Goal: Task Accomplishment & Management: Complete application form

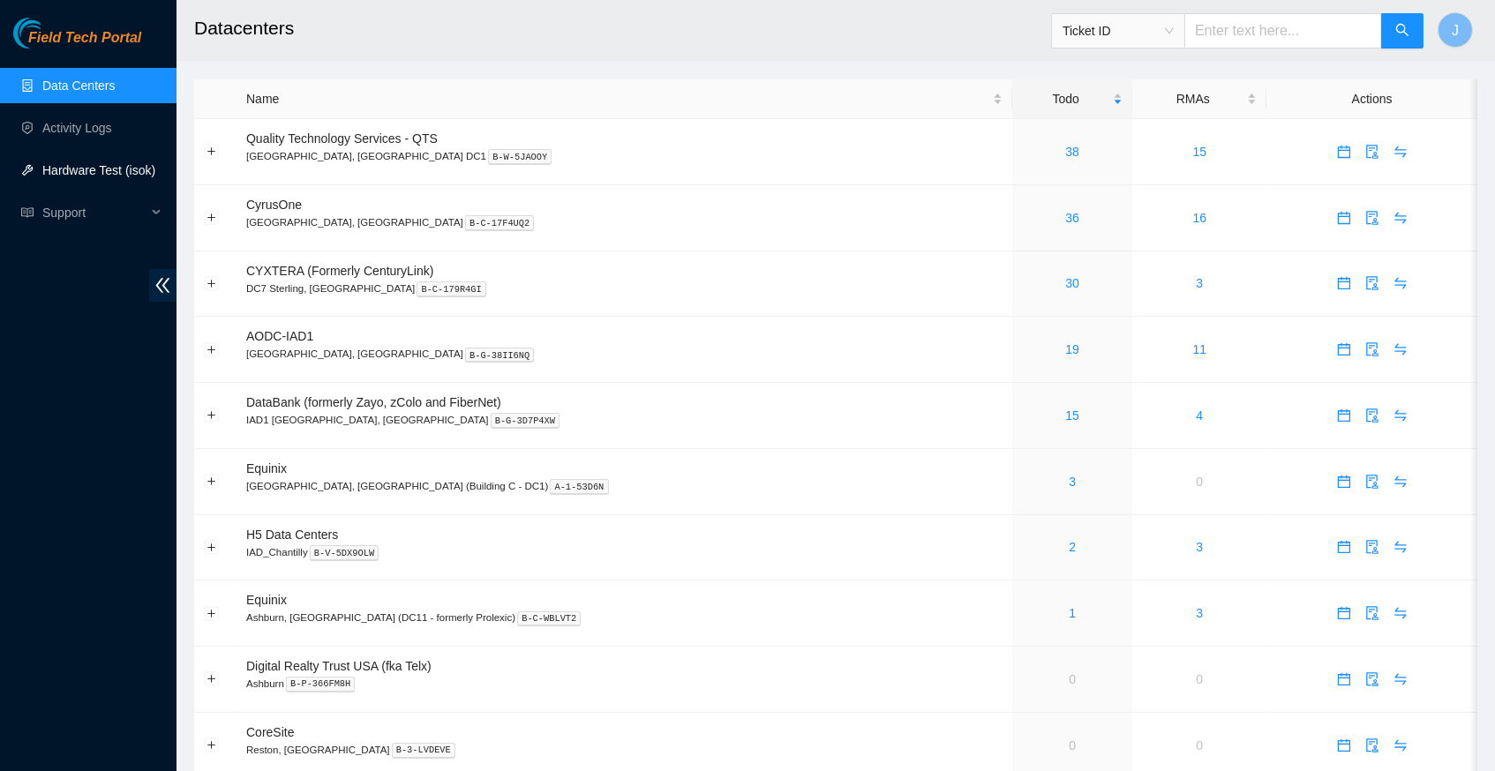
click at [113, 176] on link "Hardware Test (isok)" at bounding box center [98, 170] width 113 height 14
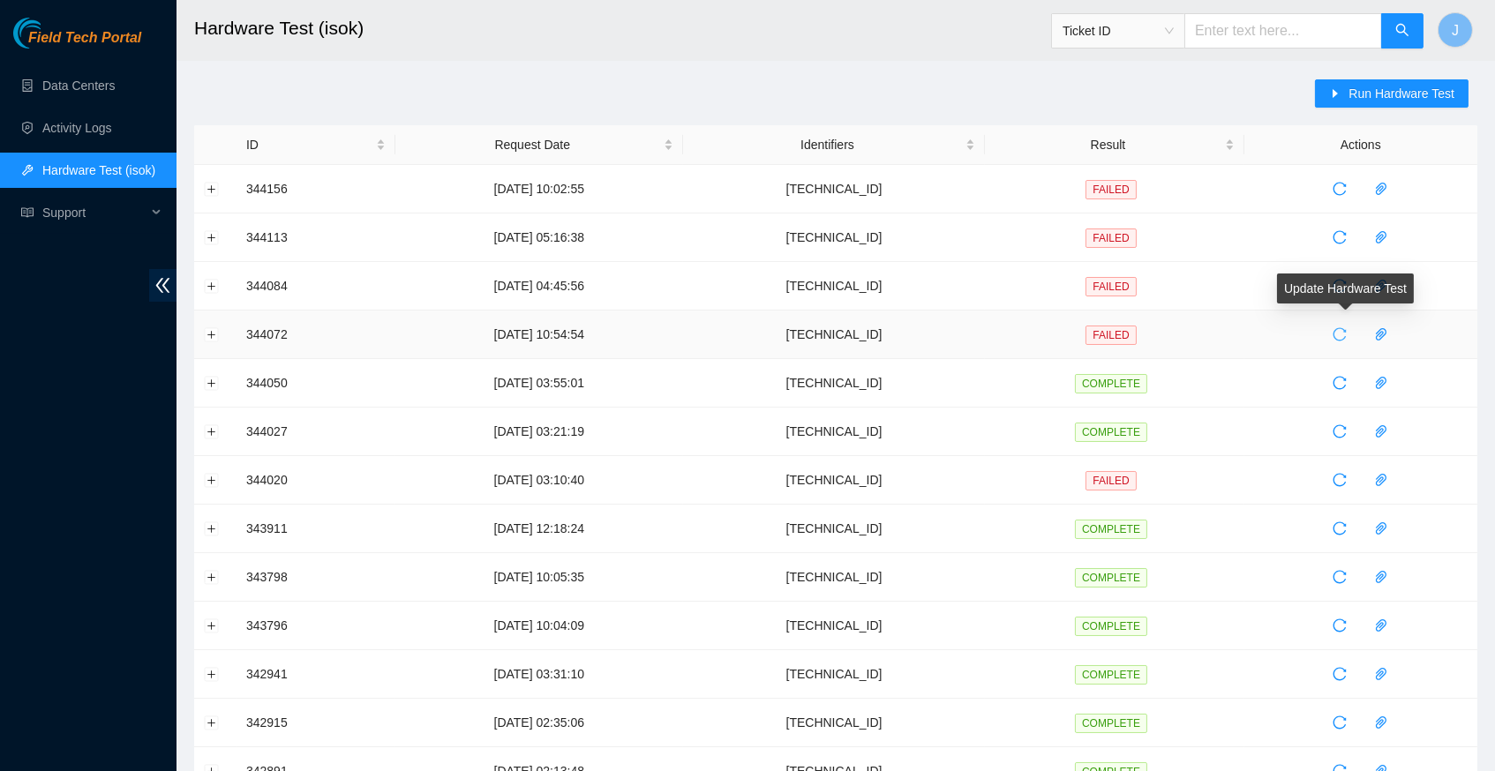
click at [1343, 332] on icon "reload" at bounding box center [1339, 334] width 14 height 14
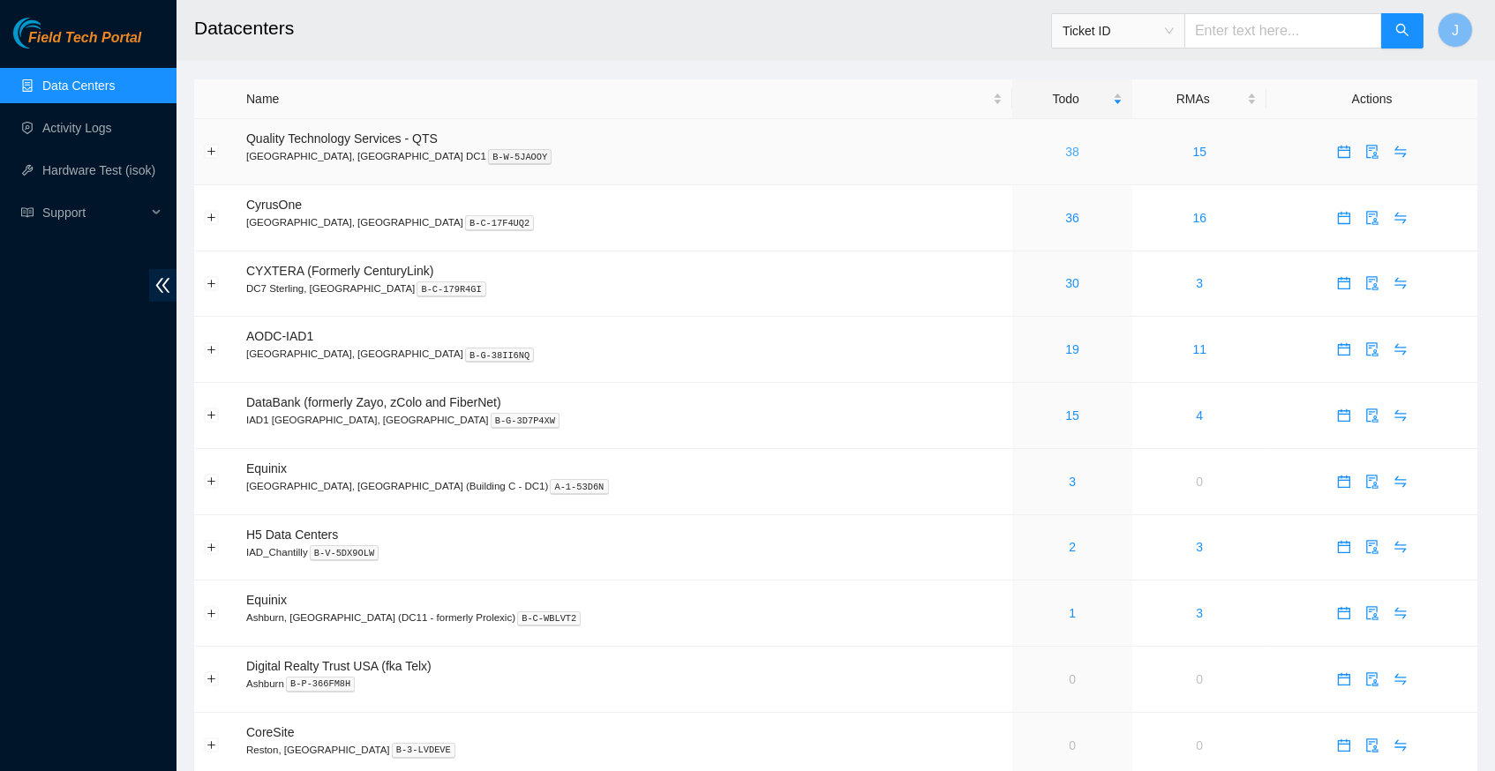
click at [1065, 150] on link "38" at bounding box center [1072, 152] width 14 height 14
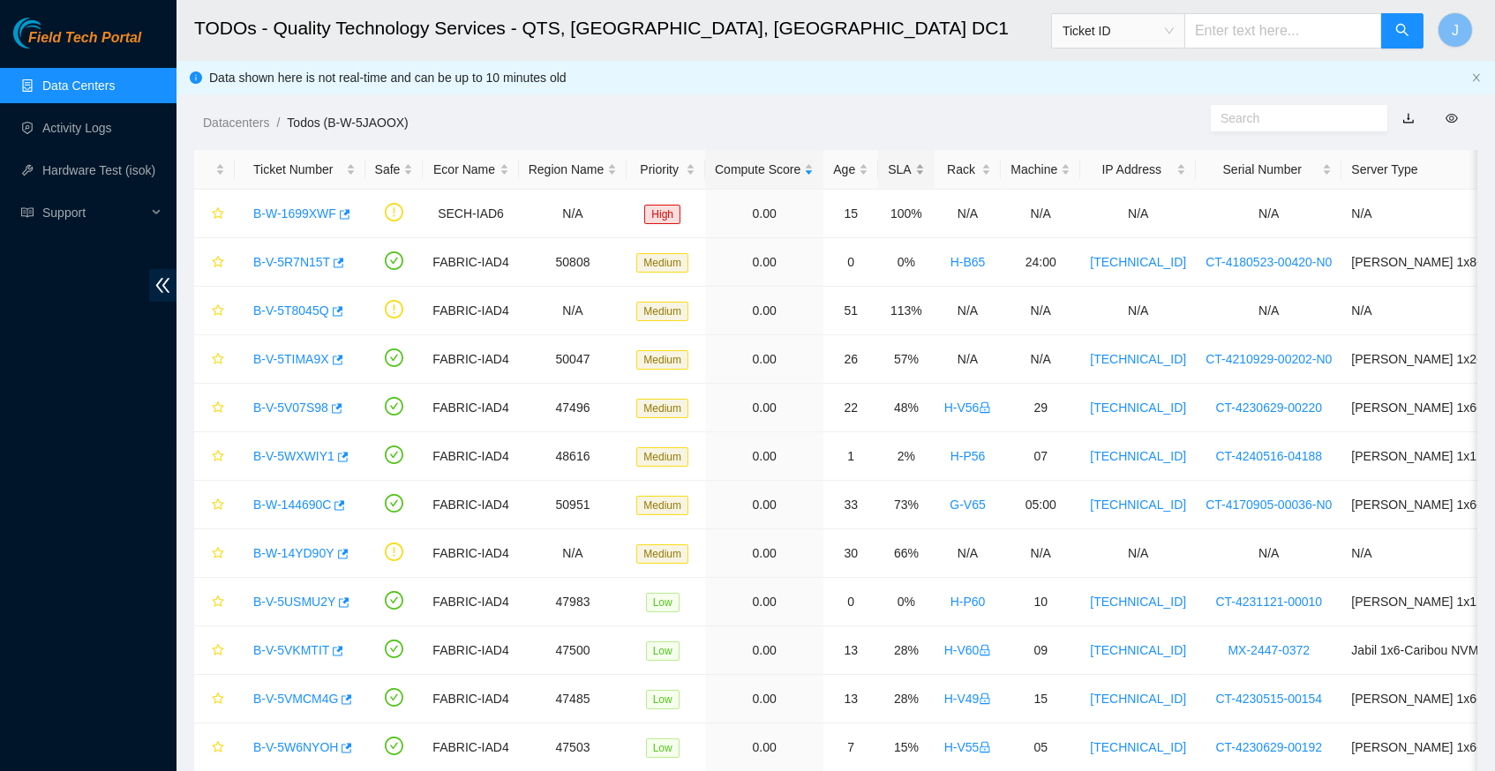
click at [913, 163] on div "SLA" at bounding box center [906, 169] width 36 height 19
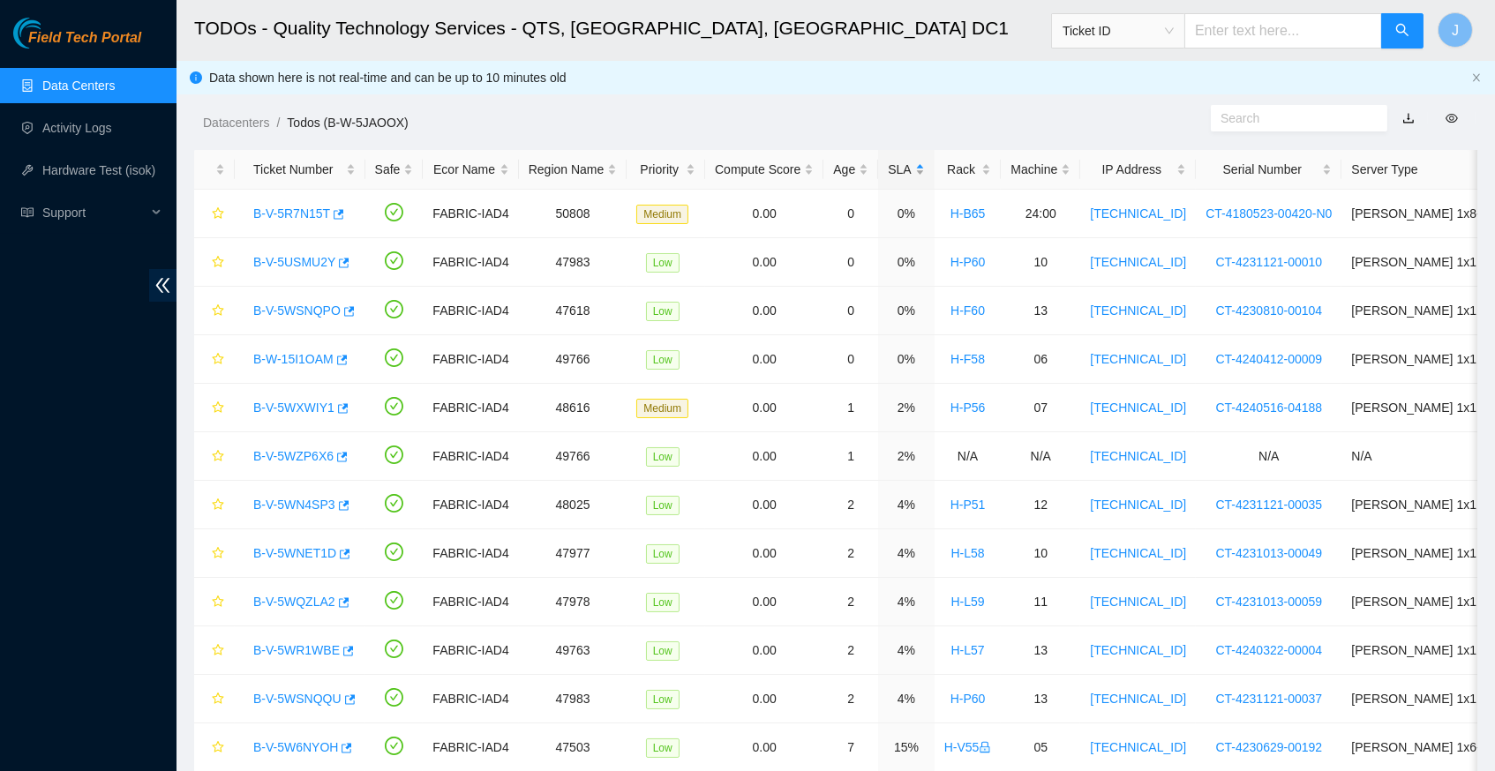
click at [913, 163] on div "SLA" at bounding box center [906, 169] width 36 height 19
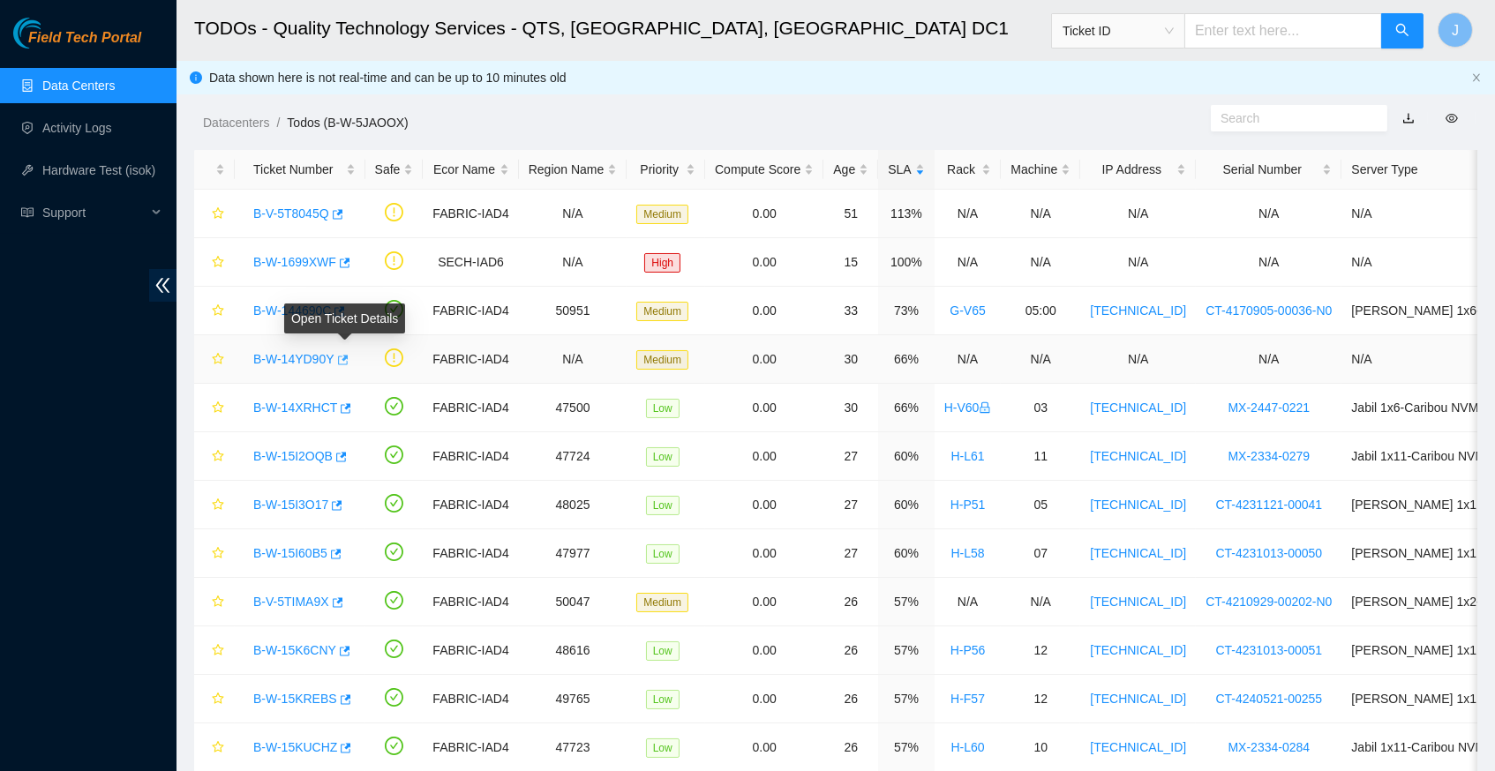
click at [348, 359] on icon "button" at bounding box center [341, 360] width 12 height 12
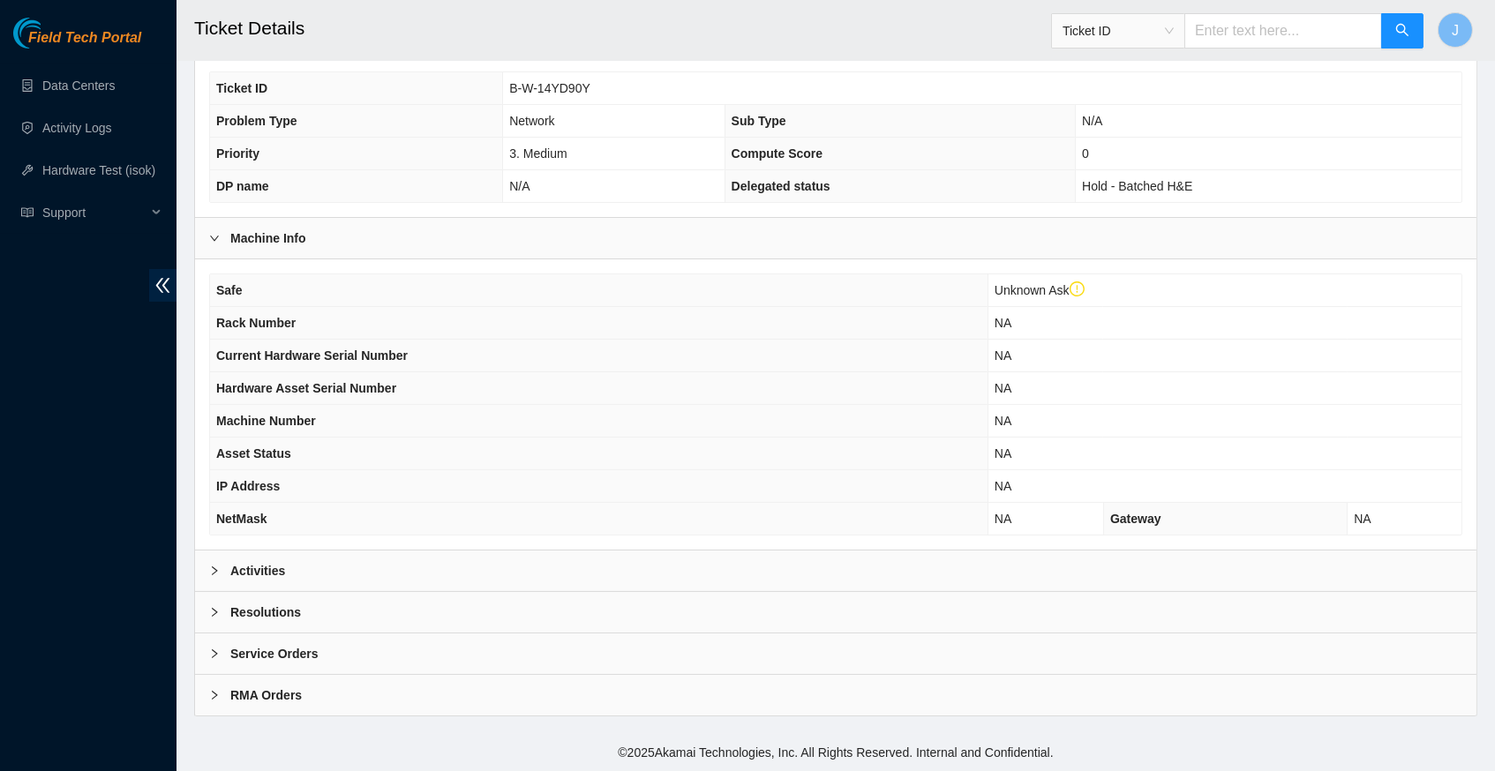
scroll to position [441, 0]
click at [215, 573] on icon "right" at bounding box center [214, 571] width 11 height 11
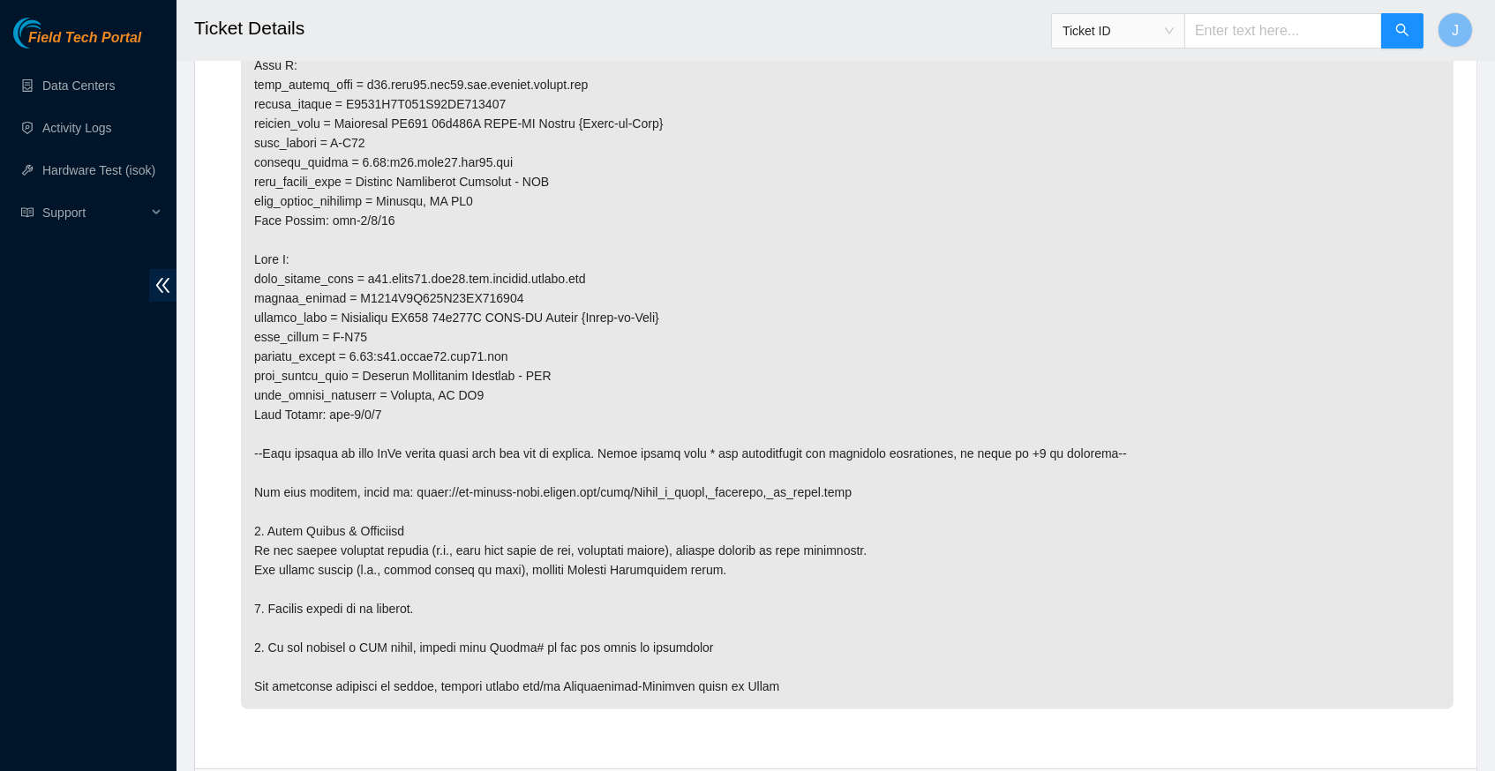
scroll to position [1295, 0]
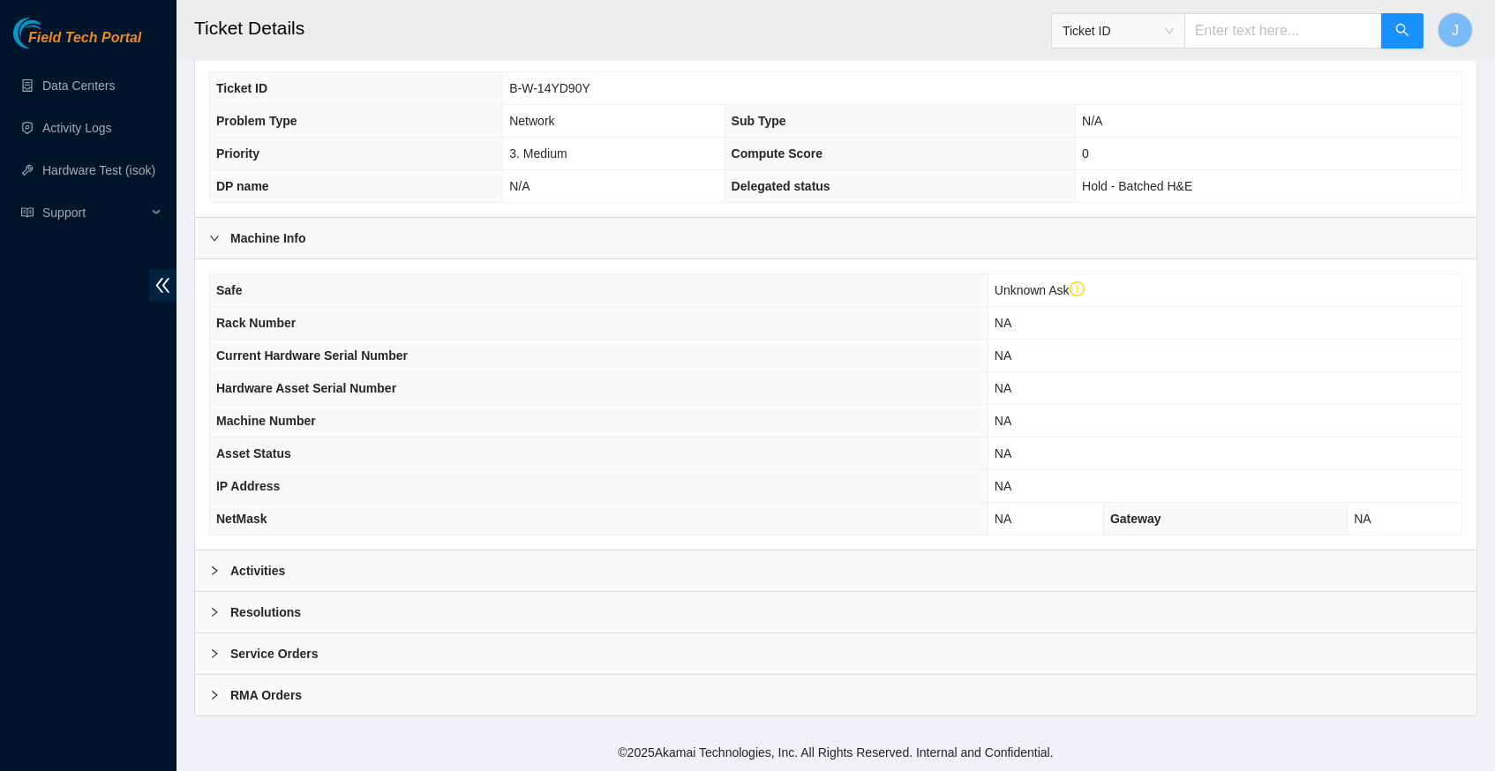
scroll to position [441, 0]
click at [216, 574] on icon "right" at bounding box center [214, 571] width 11 height 11
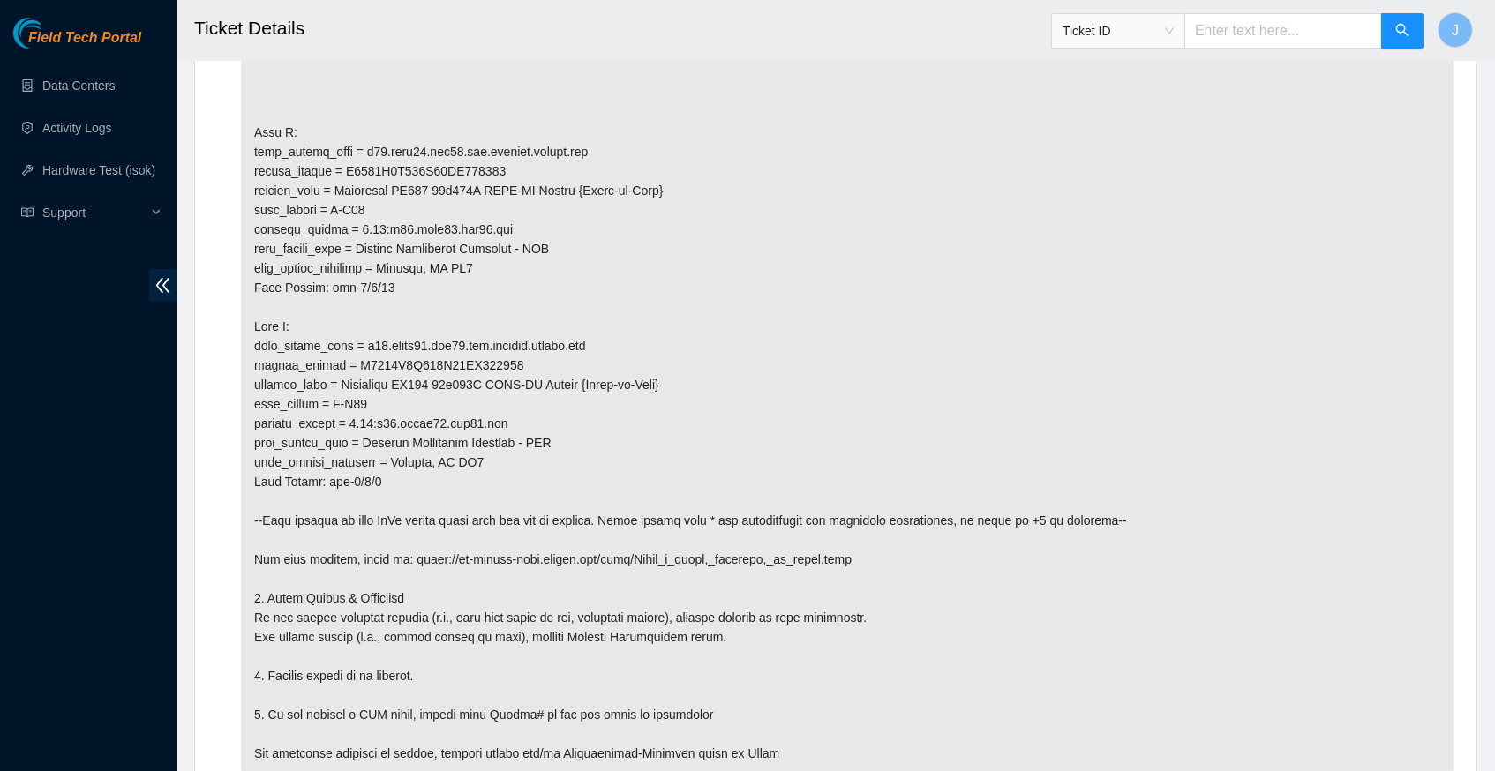
scroll to position [1215, 0]
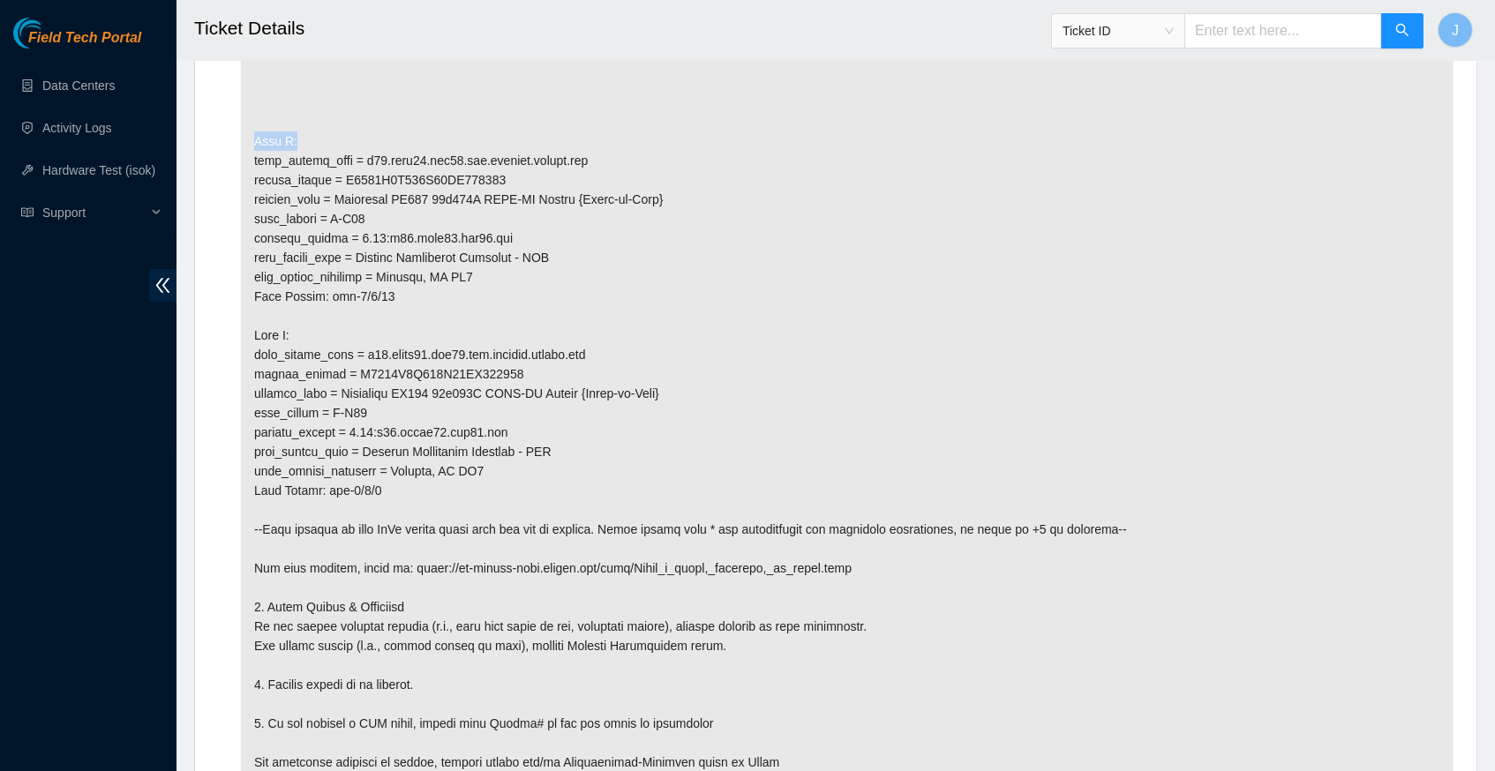
drag, startPoint x: 253, startPoint y: 154, endPoint x: 296, endPoint y: 155, distance: 43.3
click at [296, 155] on p at bounding box center [847, 325] width 1212 height 919
copy p "Side A:"
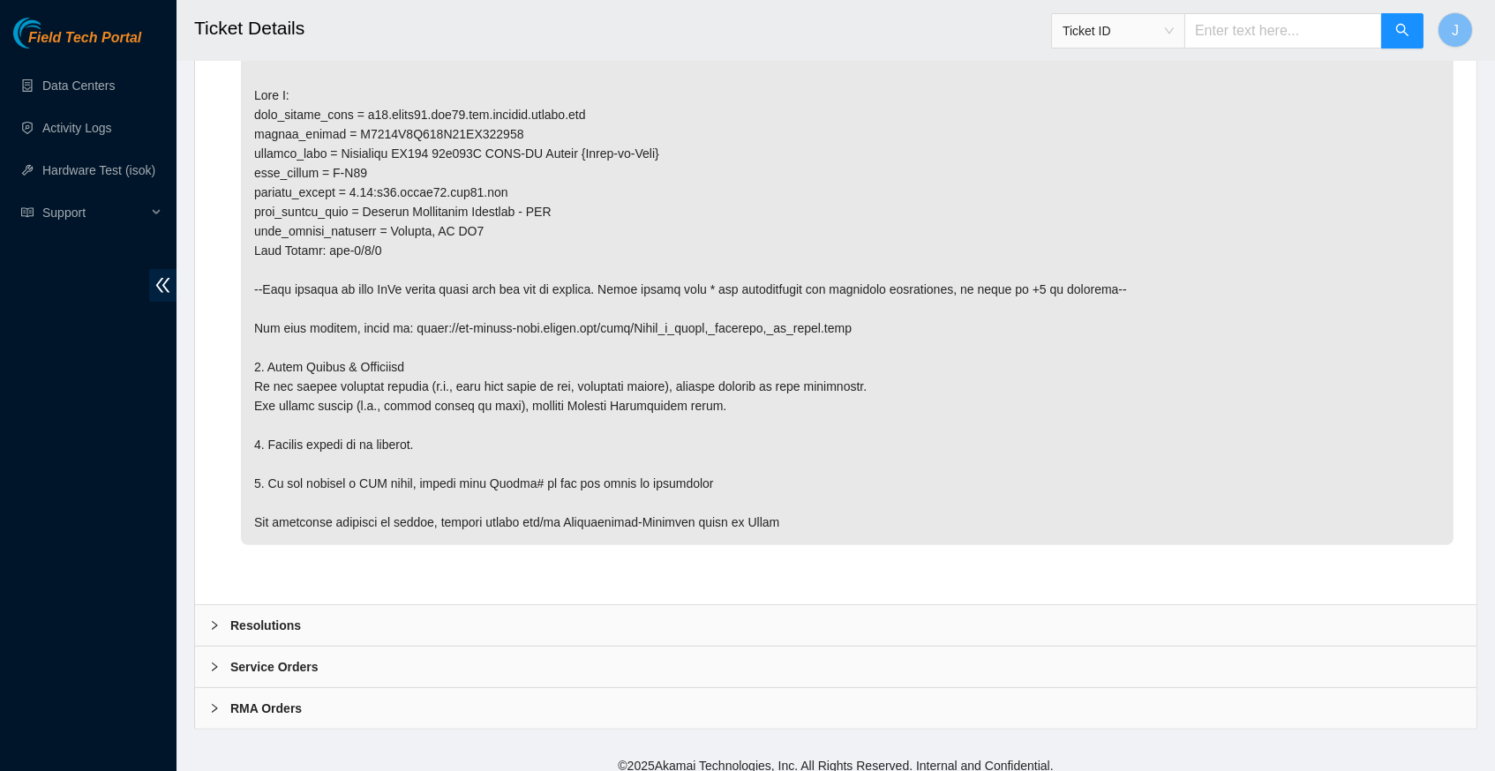
scroll to position [1454, 0]
click at [218, 621] on icon "right" at bounding box center [214, 626] width 11 height 11
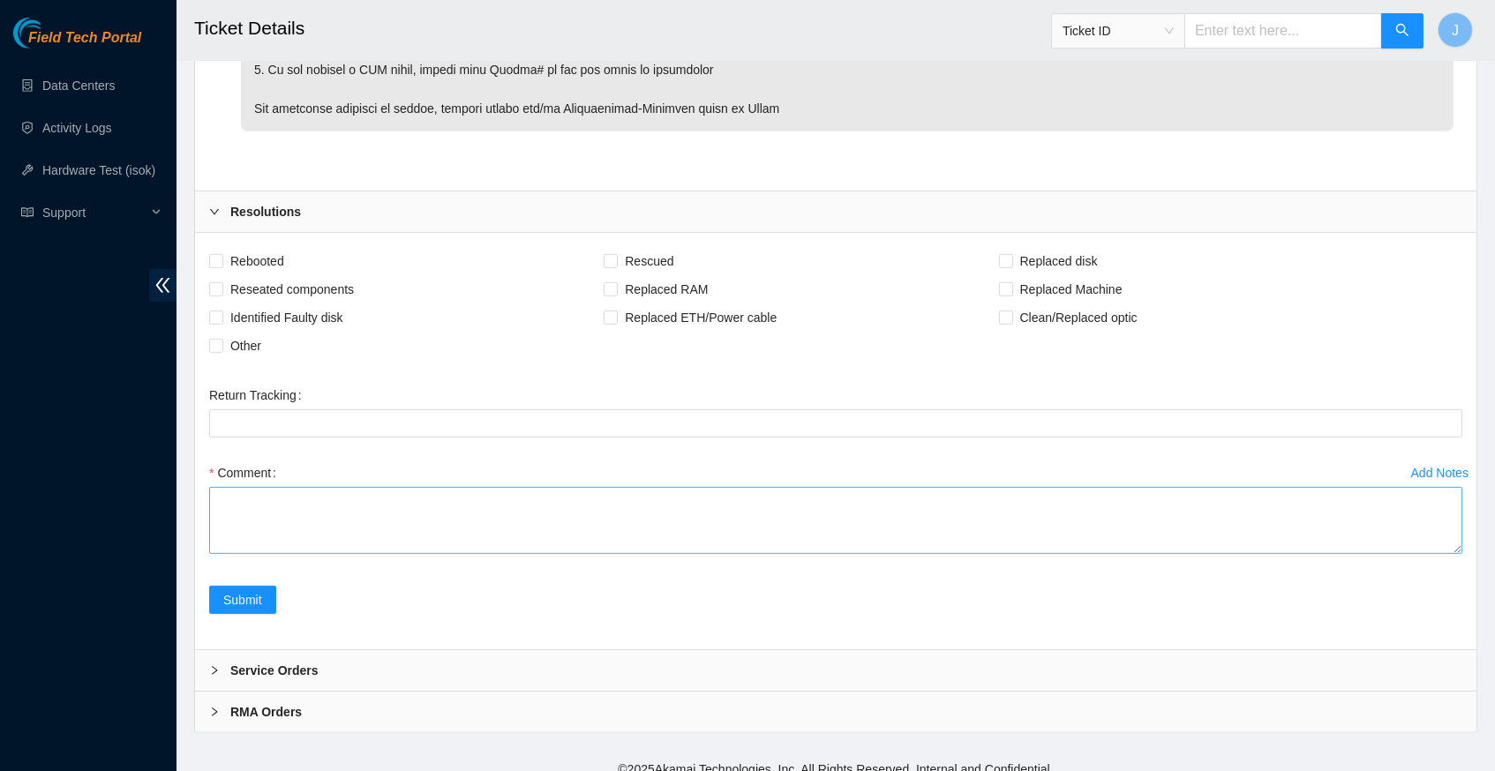
scroll to position [1868, 0]
click at [286, 488] on textarea "Comment" at bounding box center [835, 521] width 1253 height 67
paste textarea "Side A:"
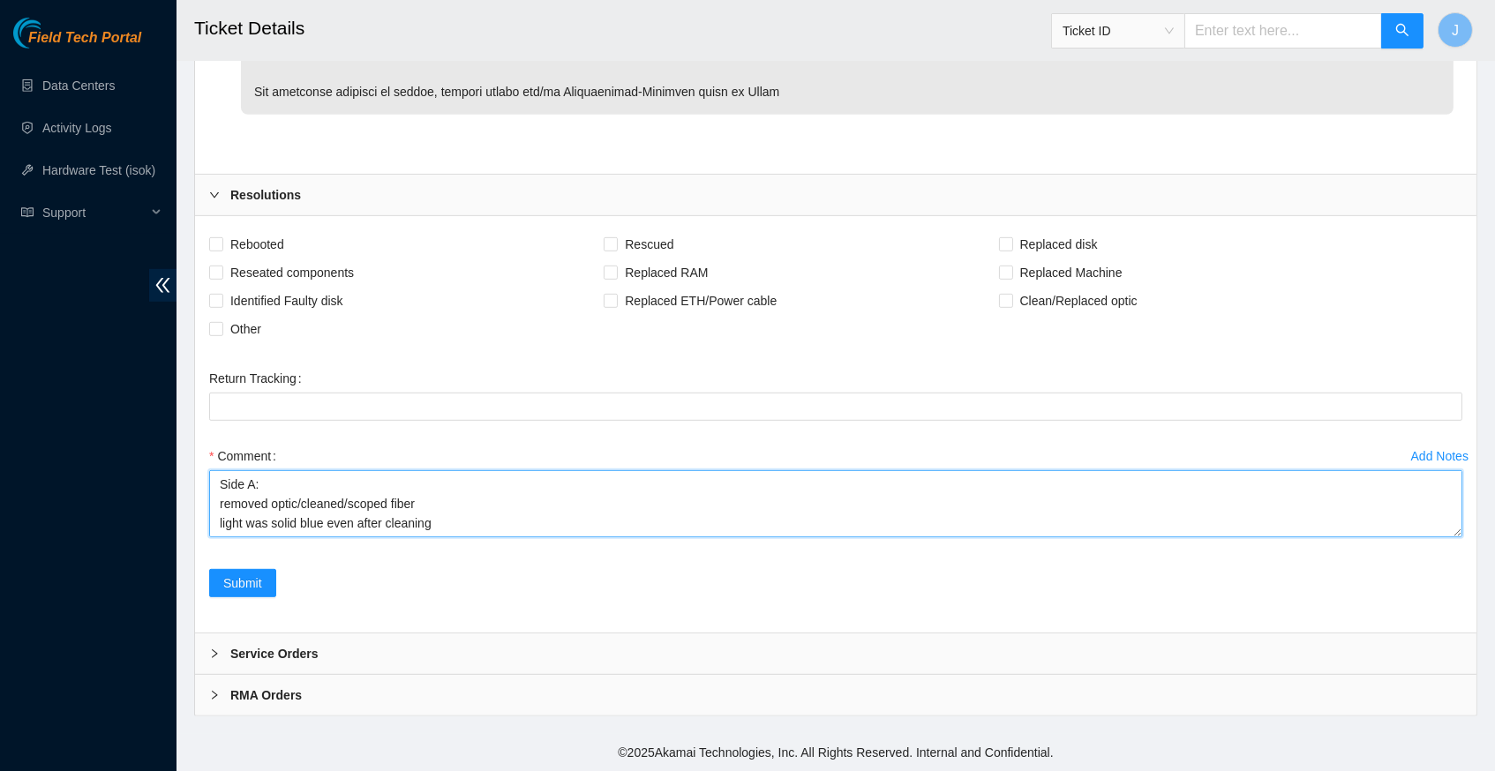
scroll to position [2159, 0]
type textarea "Side A: removed optic/cleaned/scoped fiber light was solid blue even after clea…"
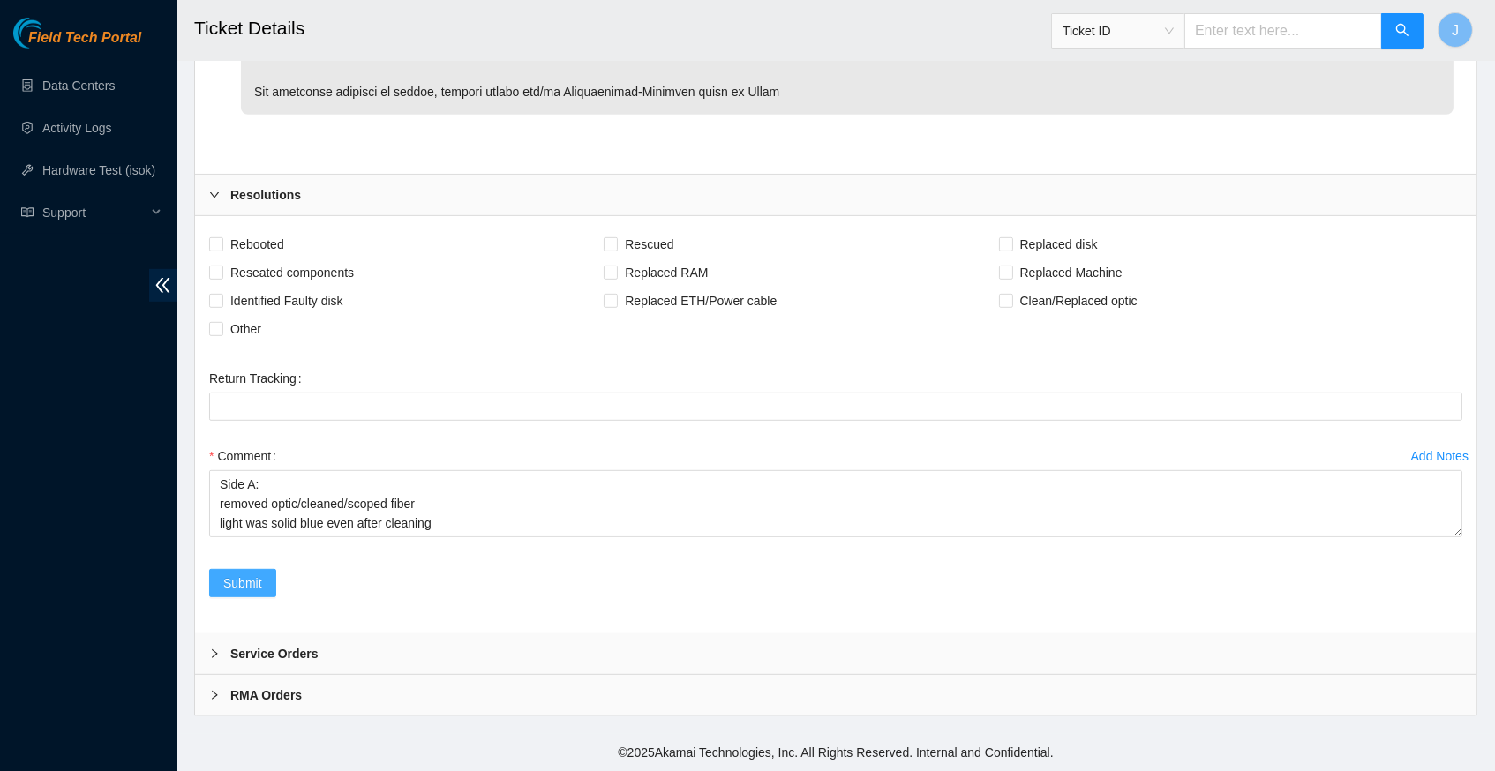
click at [260, 590] on span "Submit" at bounding box center [242, 582] width 39 height 19
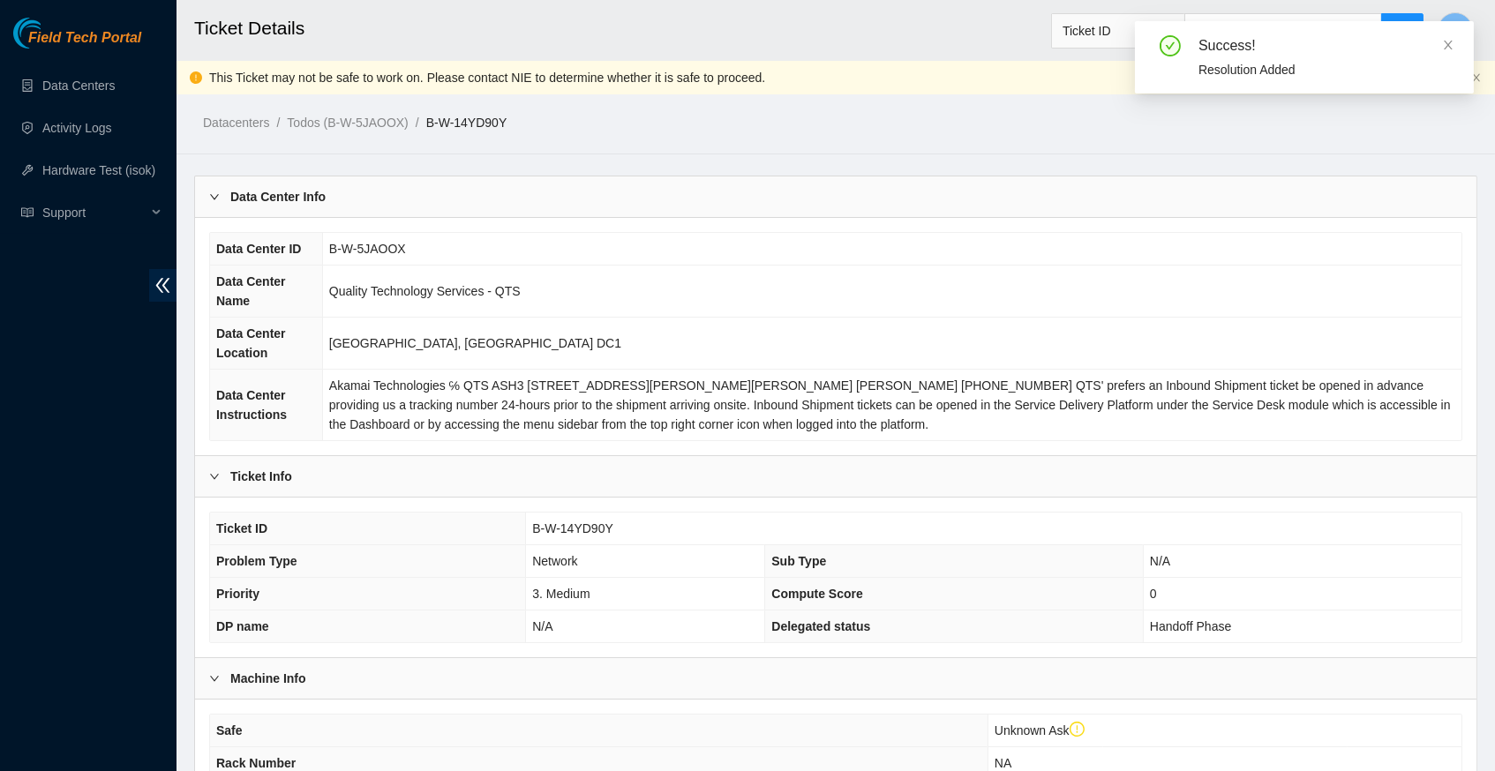
scroll to position [0, 0]
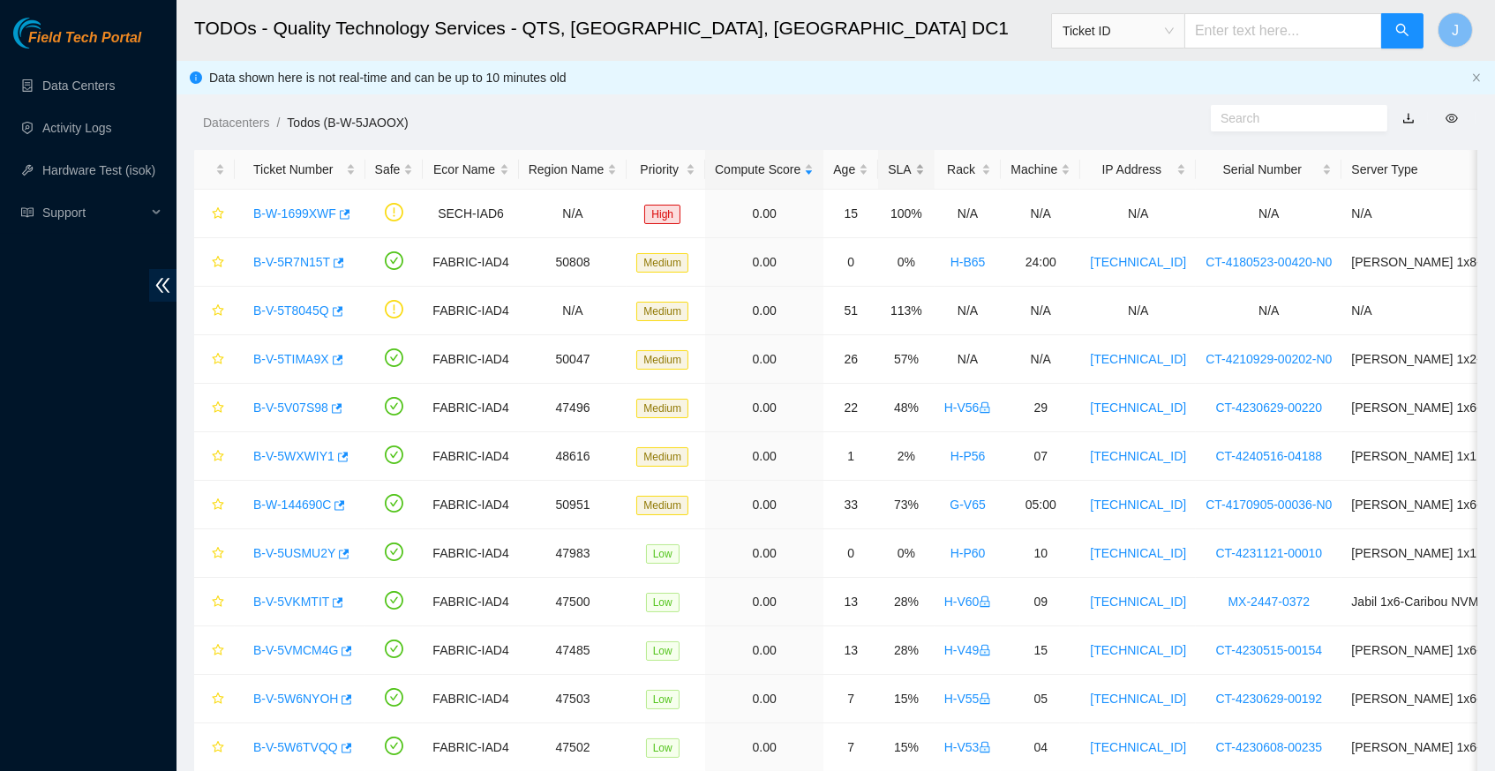
click at [924, 162] on div "SLA" at bounding box center [906, 169] width 36 height 19
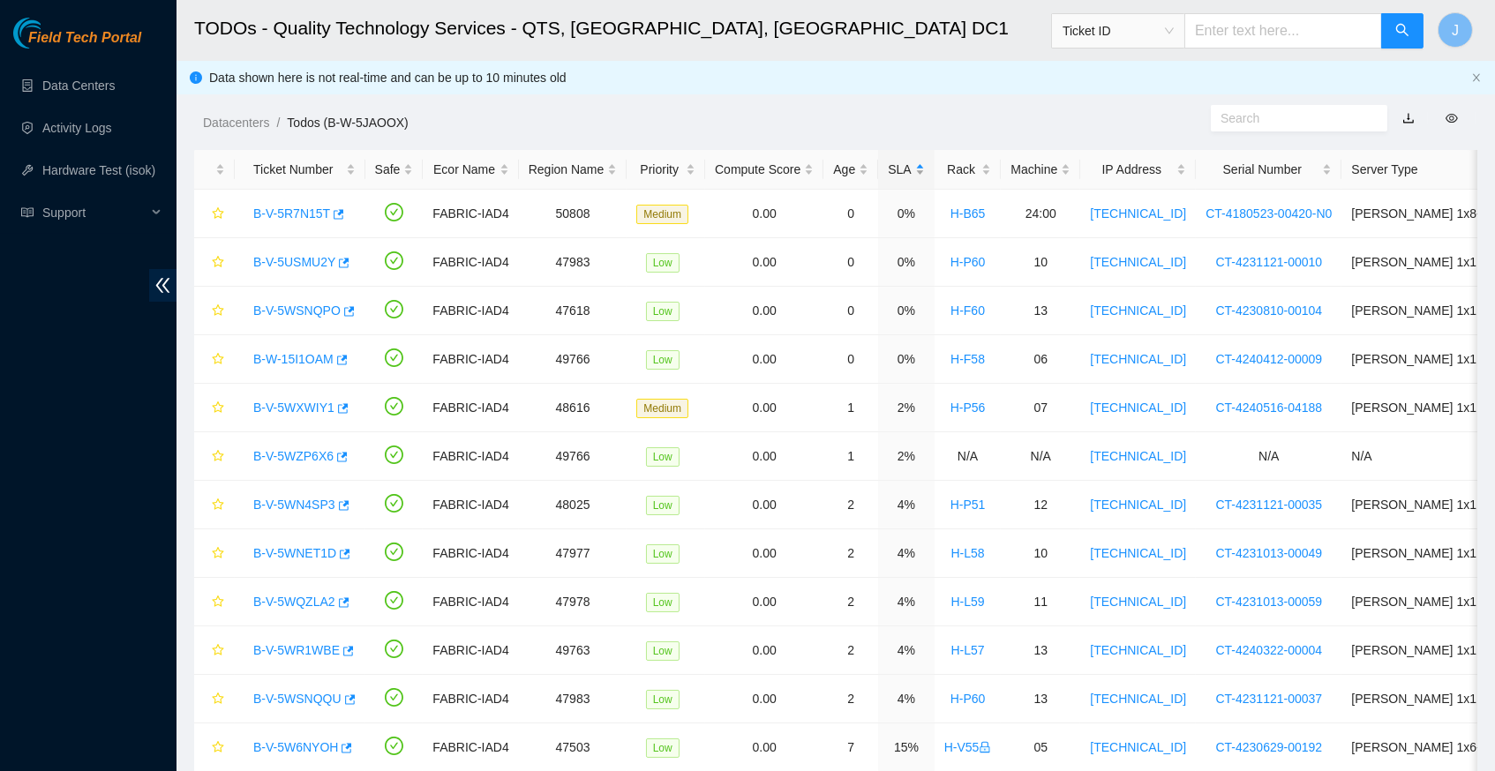
click at [924, 162] on div "SLA" at bounding box center [906, 169] width 36 height 19
